Goal: Contribute content

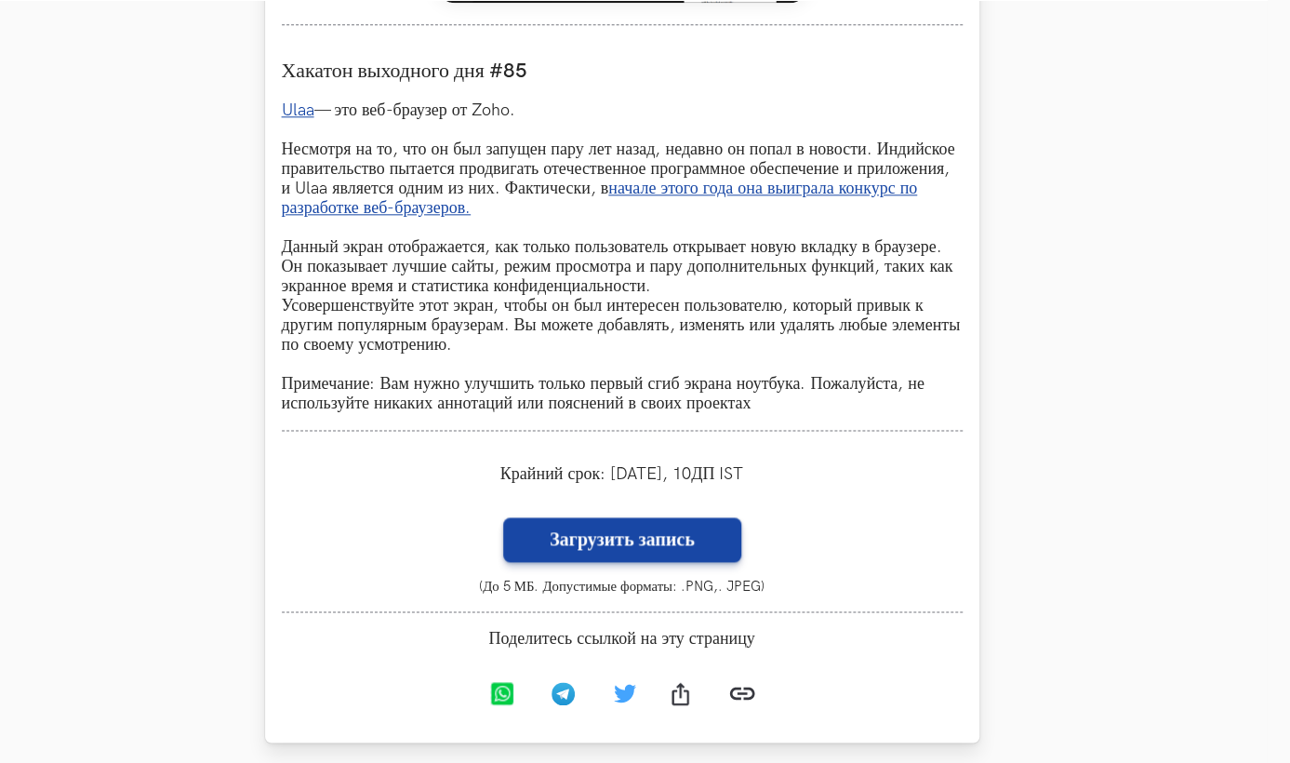
scroll to position [1097, 23]
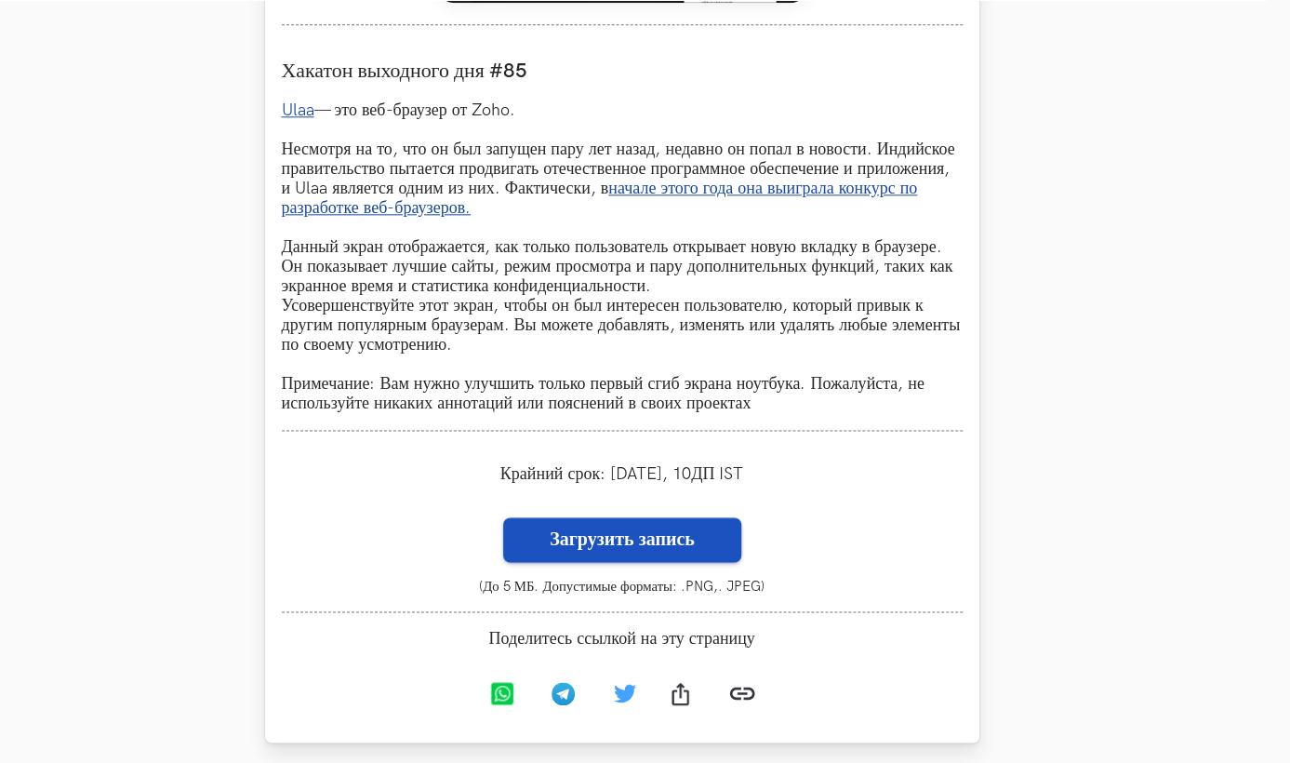
click at [601, 547] on label "Загрузить запись" at bounding box center [622, 539] width 238 height 45
click at [503, 517] on input "Загрузить запись" at bounding box center [502, 516] width 1 height 1
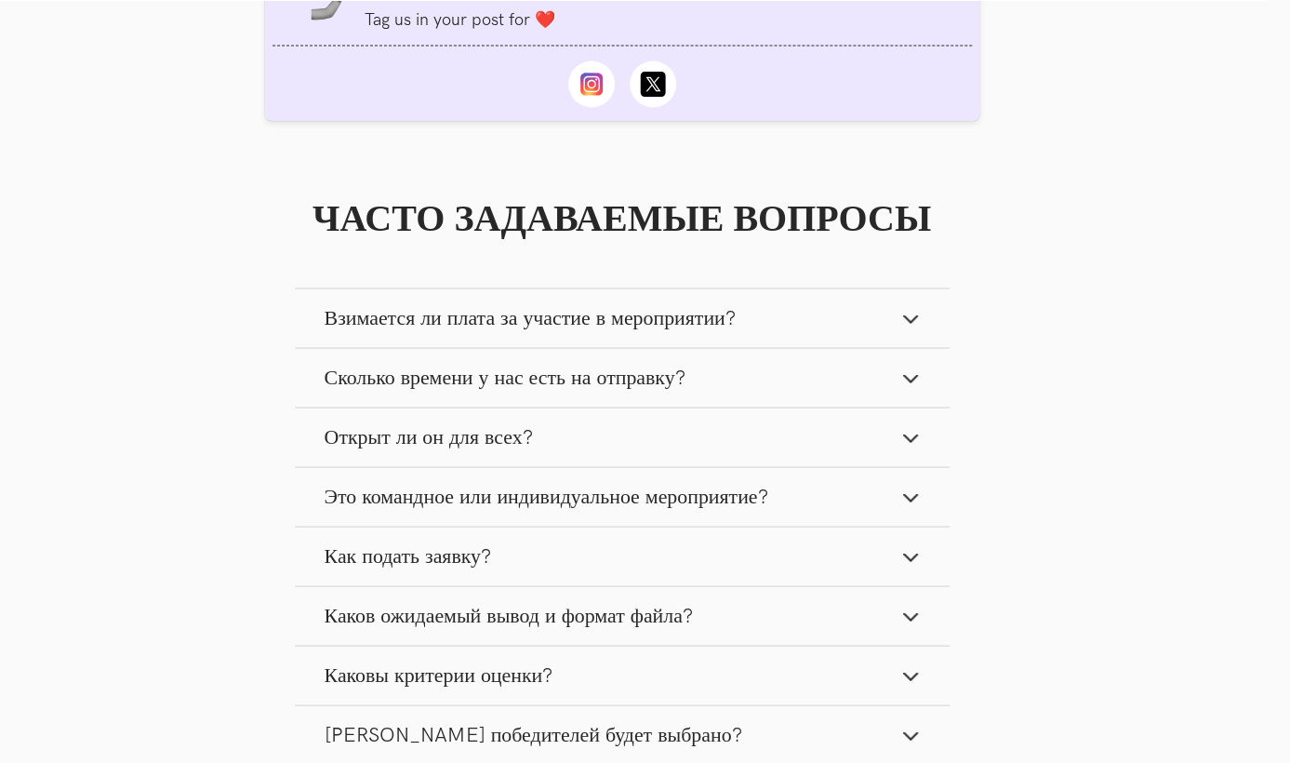
scroll to position [1815, 23]
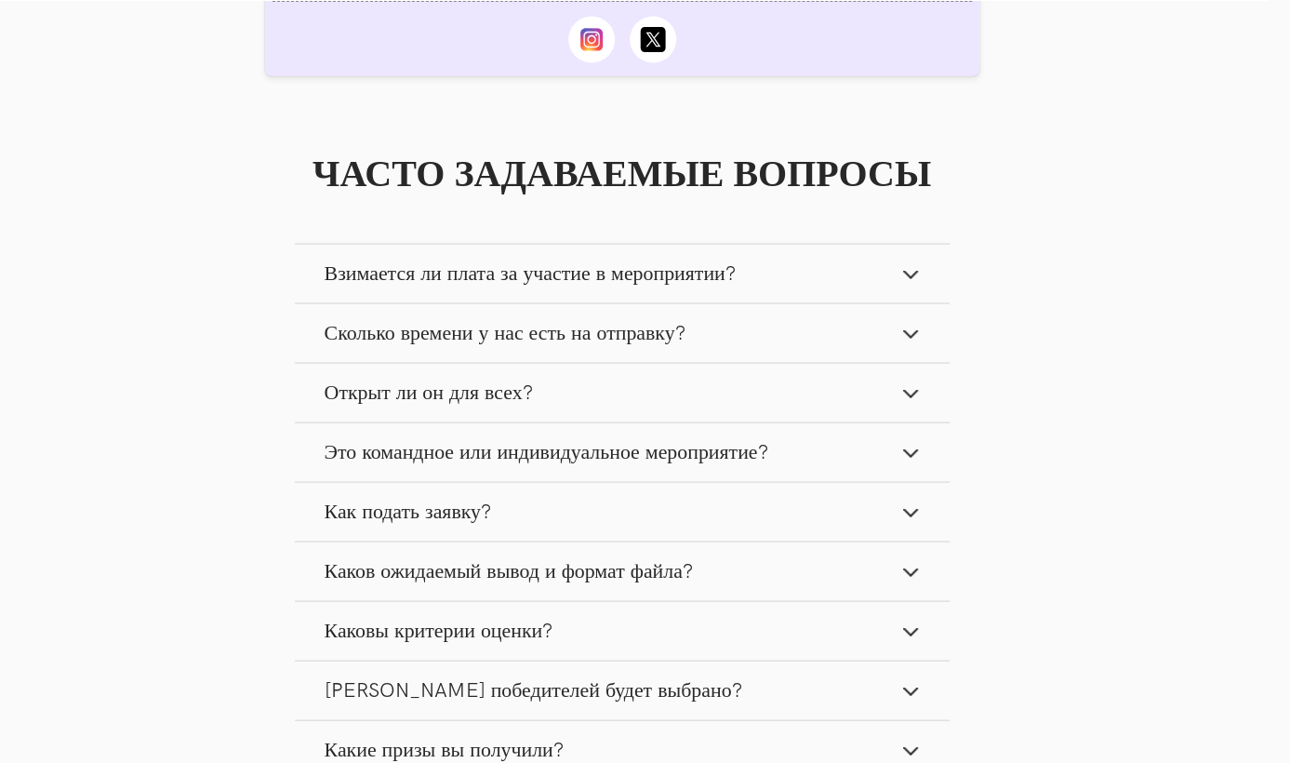
click at [721, 284] on span "Взимается ли плата за участие в мероприятии?" at bounding box center [530, 272] width 411 height 25
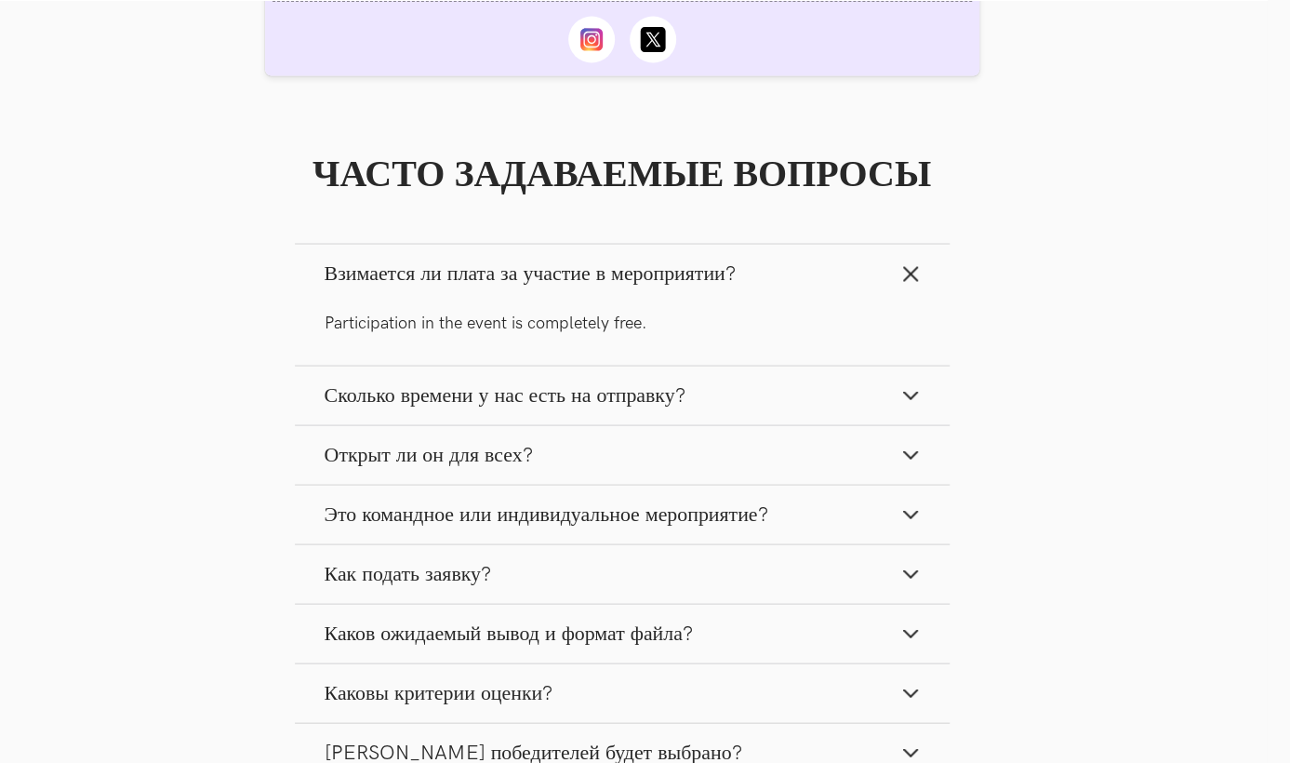
click at [721, 284] on span "Взимается ли плата за участие в мероприятии?" at bounding box center [530, 272] width 411 height 25
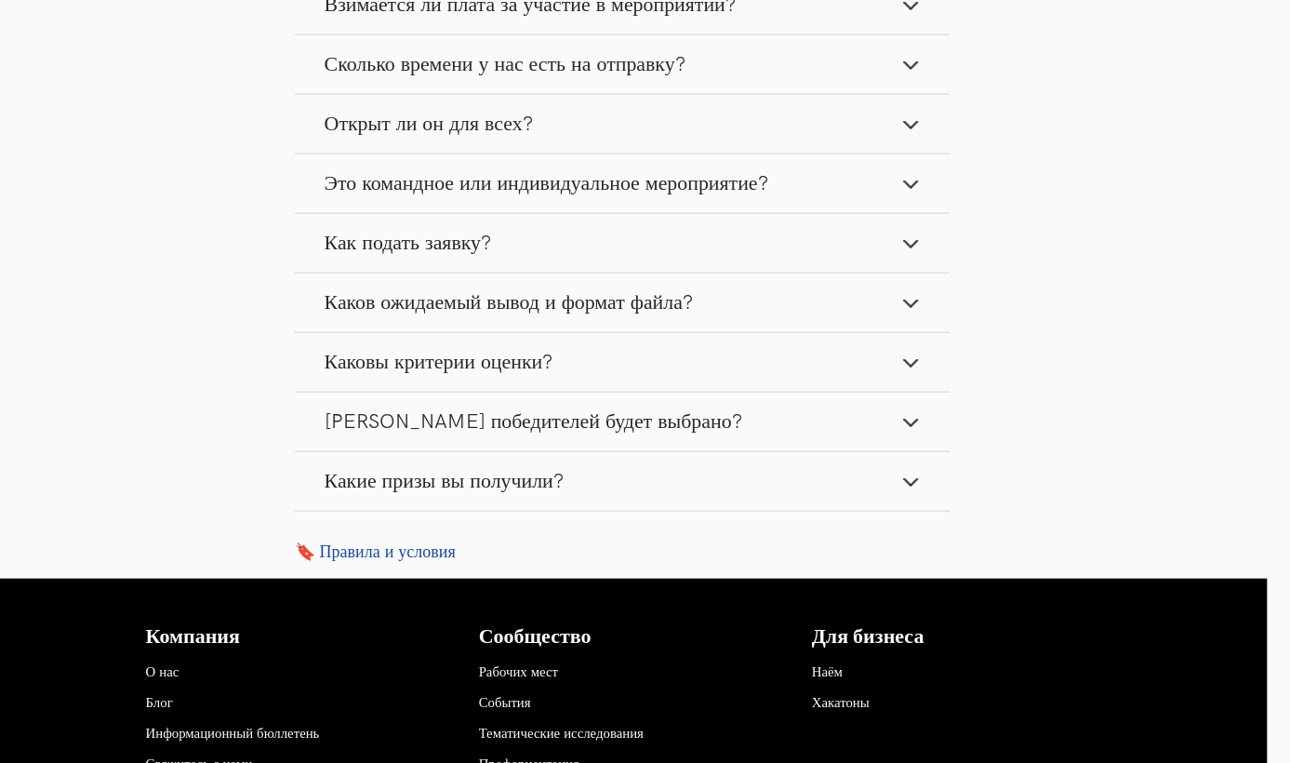
scroll to position [2089, 23]
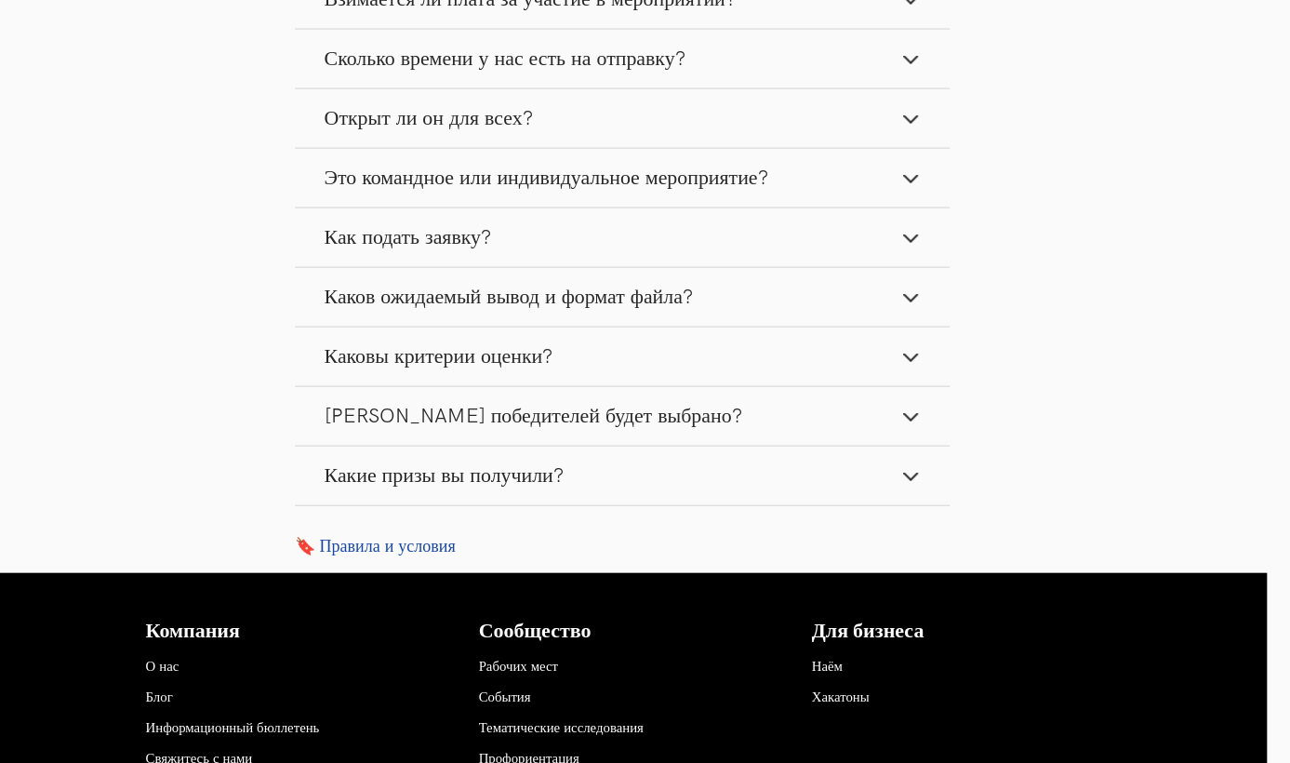
click at [619, 310] on span "Каков ожидаемый вывод и формат файла?" at bounding box center [509, 297] width 368 height 25
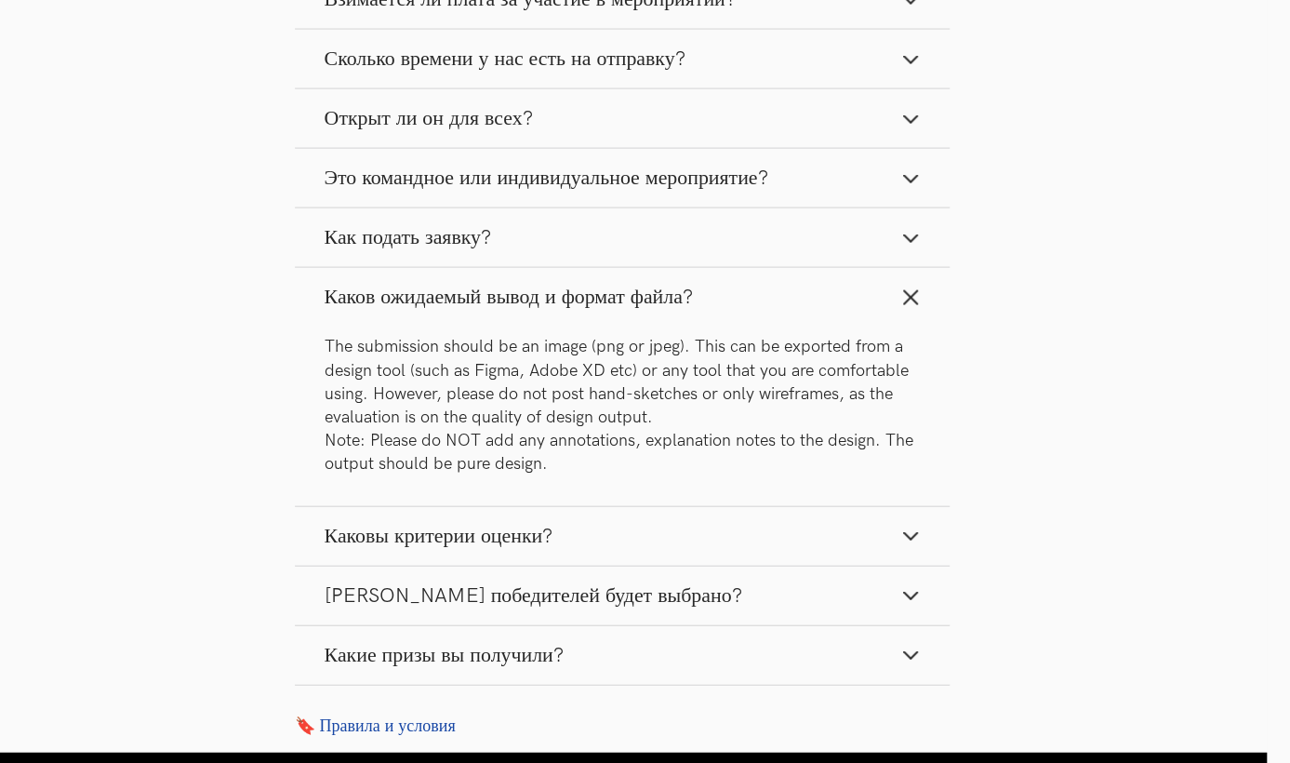
click at [618, 310] on span "Каков ожидаемый вывод и формат файла?" at bounding box center [509, 297] width 368 height 25
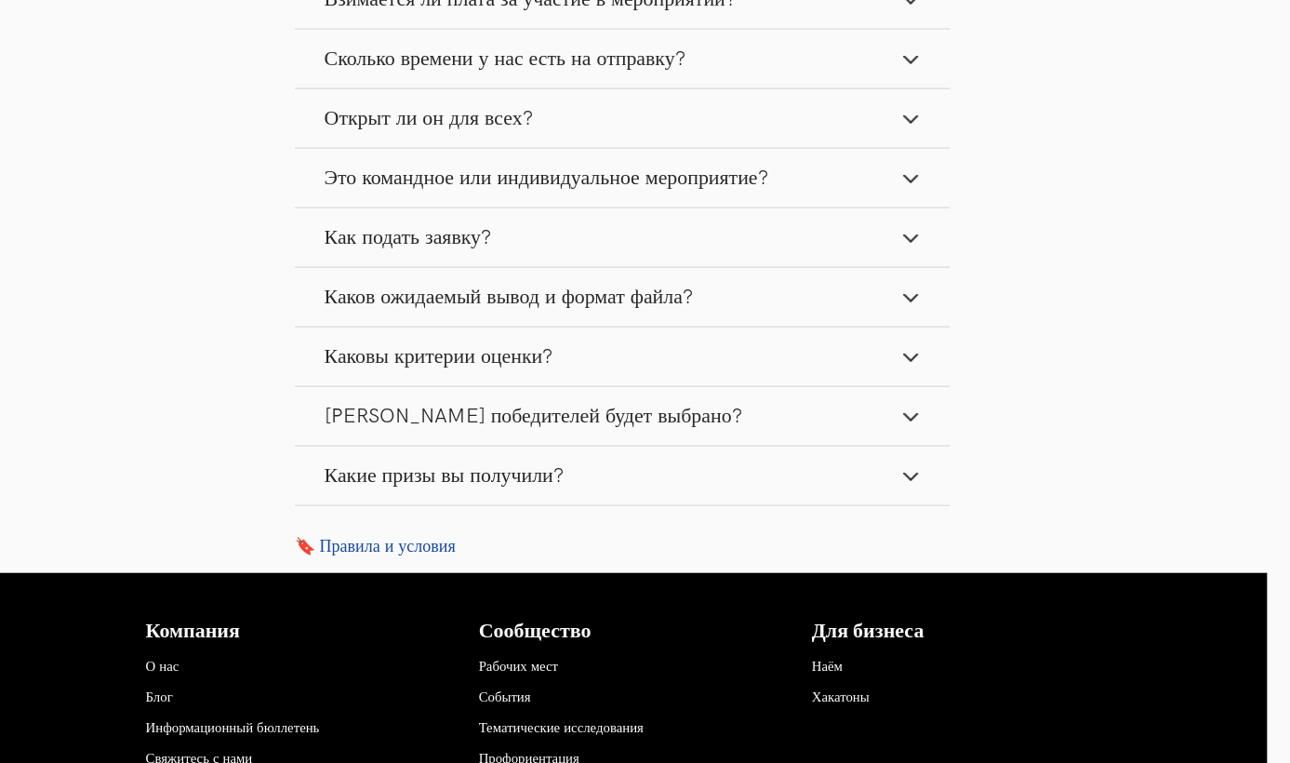
click at [553, 470] on span "Какие призы вы получили?" at bounding box center [444, 475] width 239 height 25
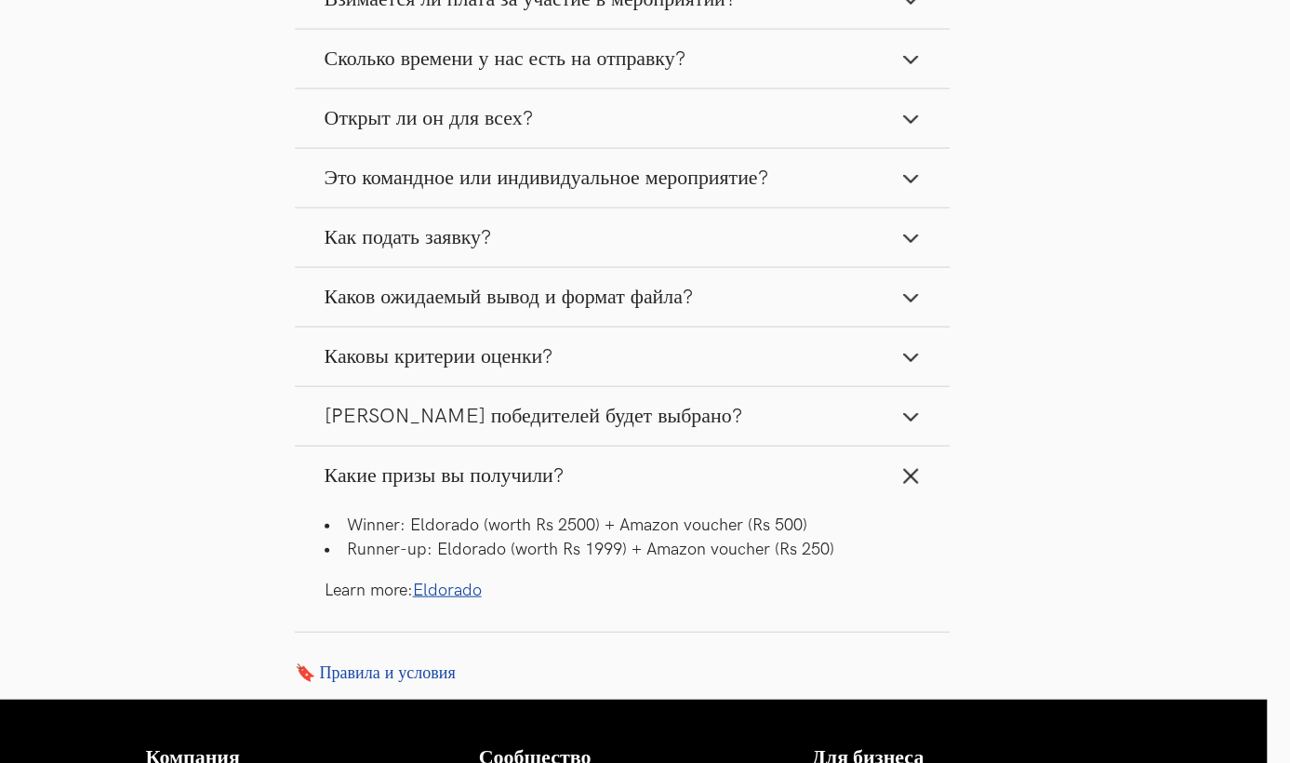
click at [439, 594] on link "Eldorado" at bounding box center [447, 590] width 69 height 20
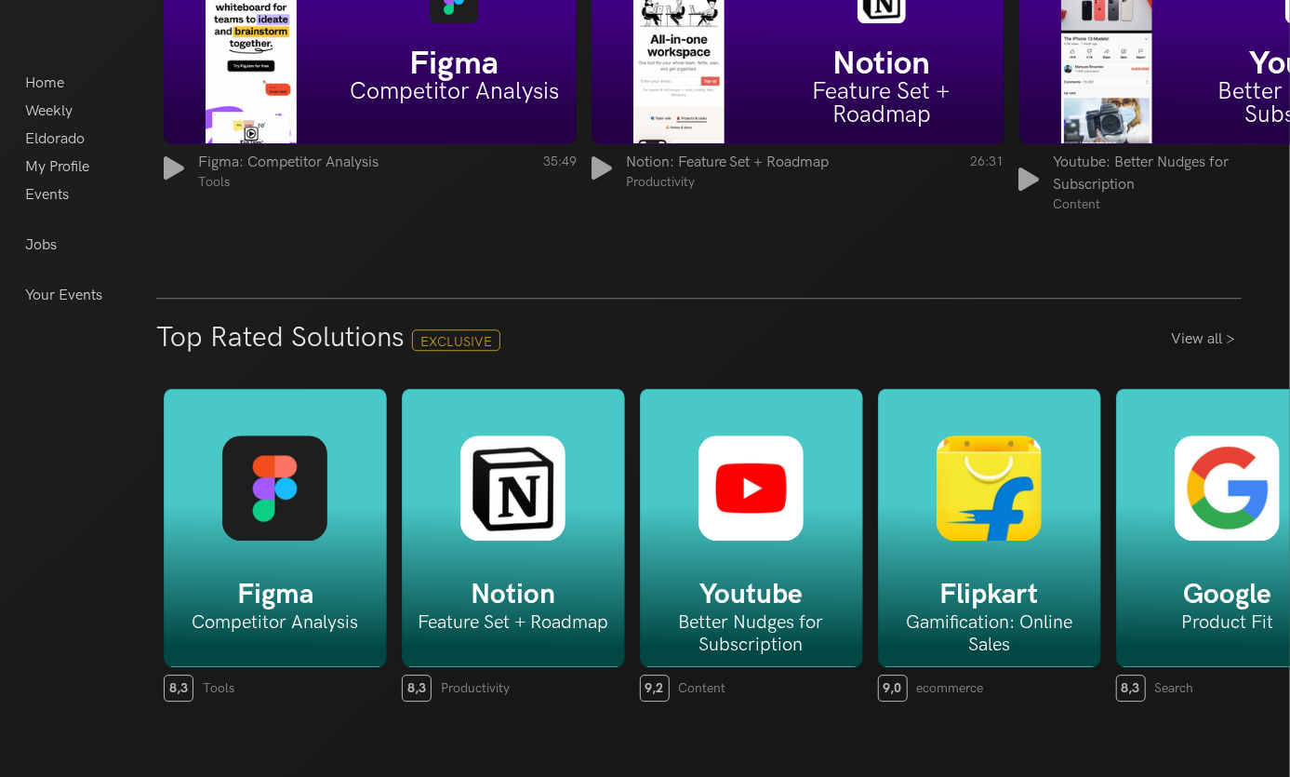
scroll to position [2673, 0]
